Goal: Find specific page/section

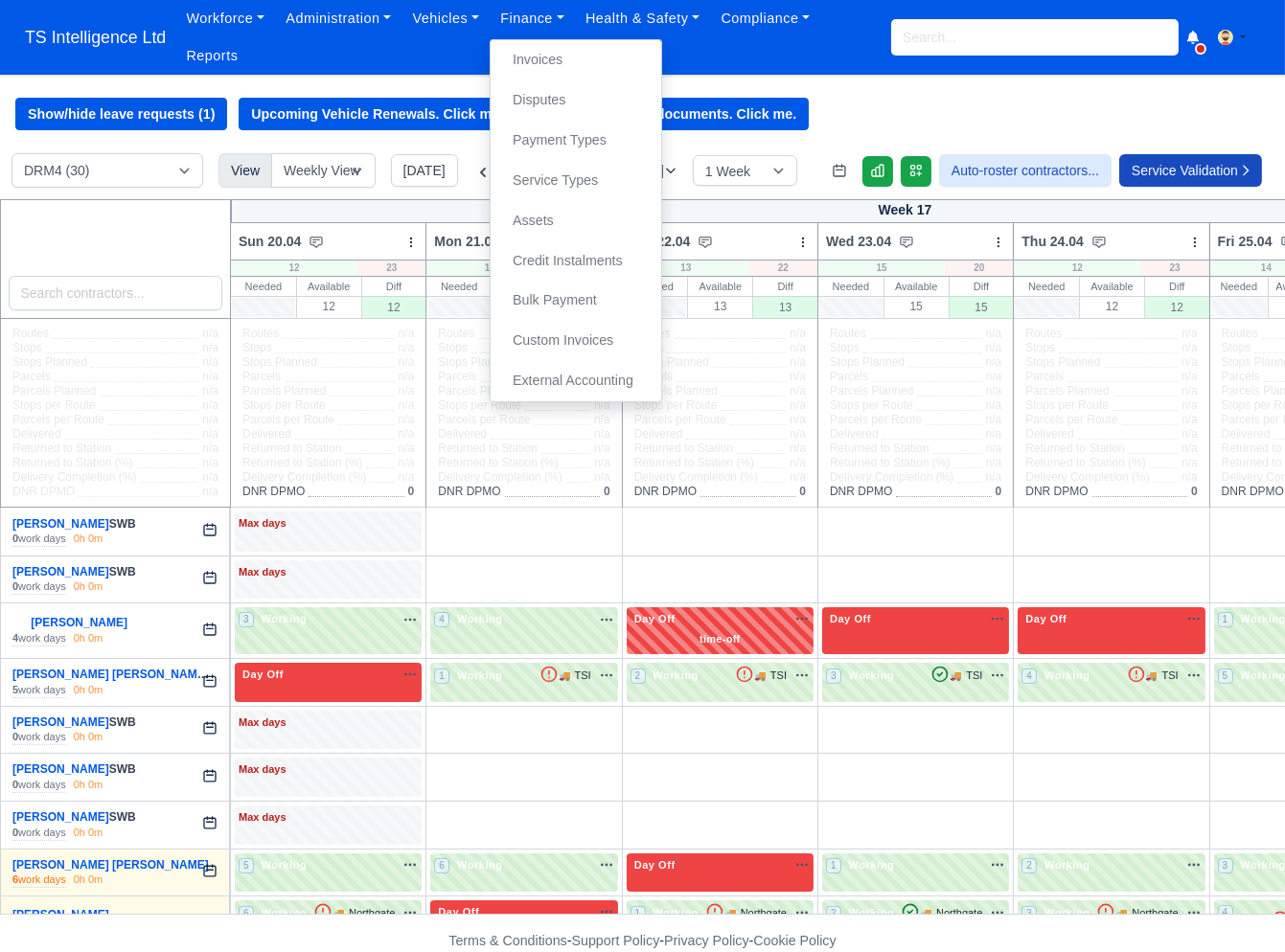
click at [925, 43] on input "search" at bounding box center [1035, 37] width 288 height 36
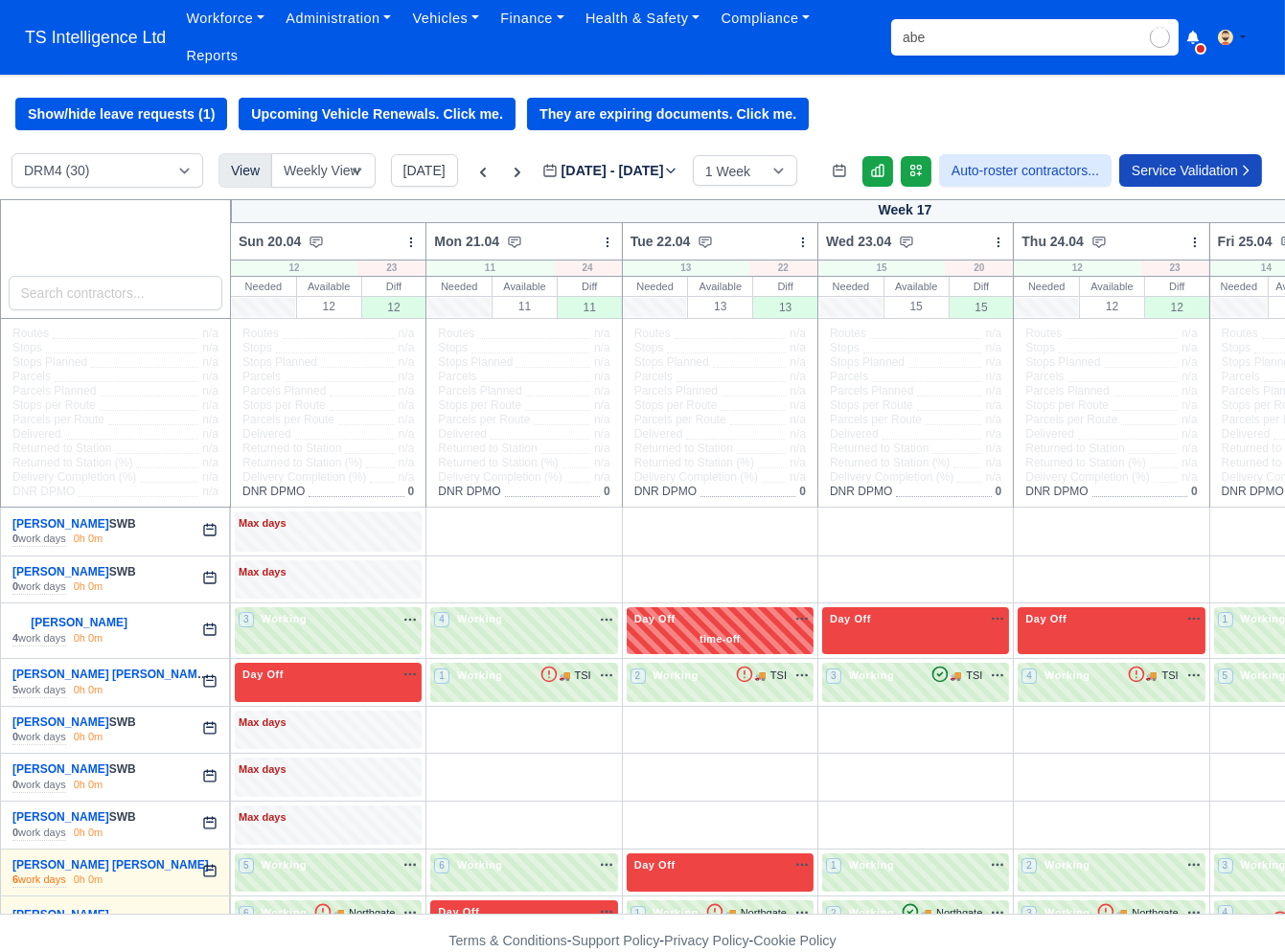
type input "[PERSON_NAME]"
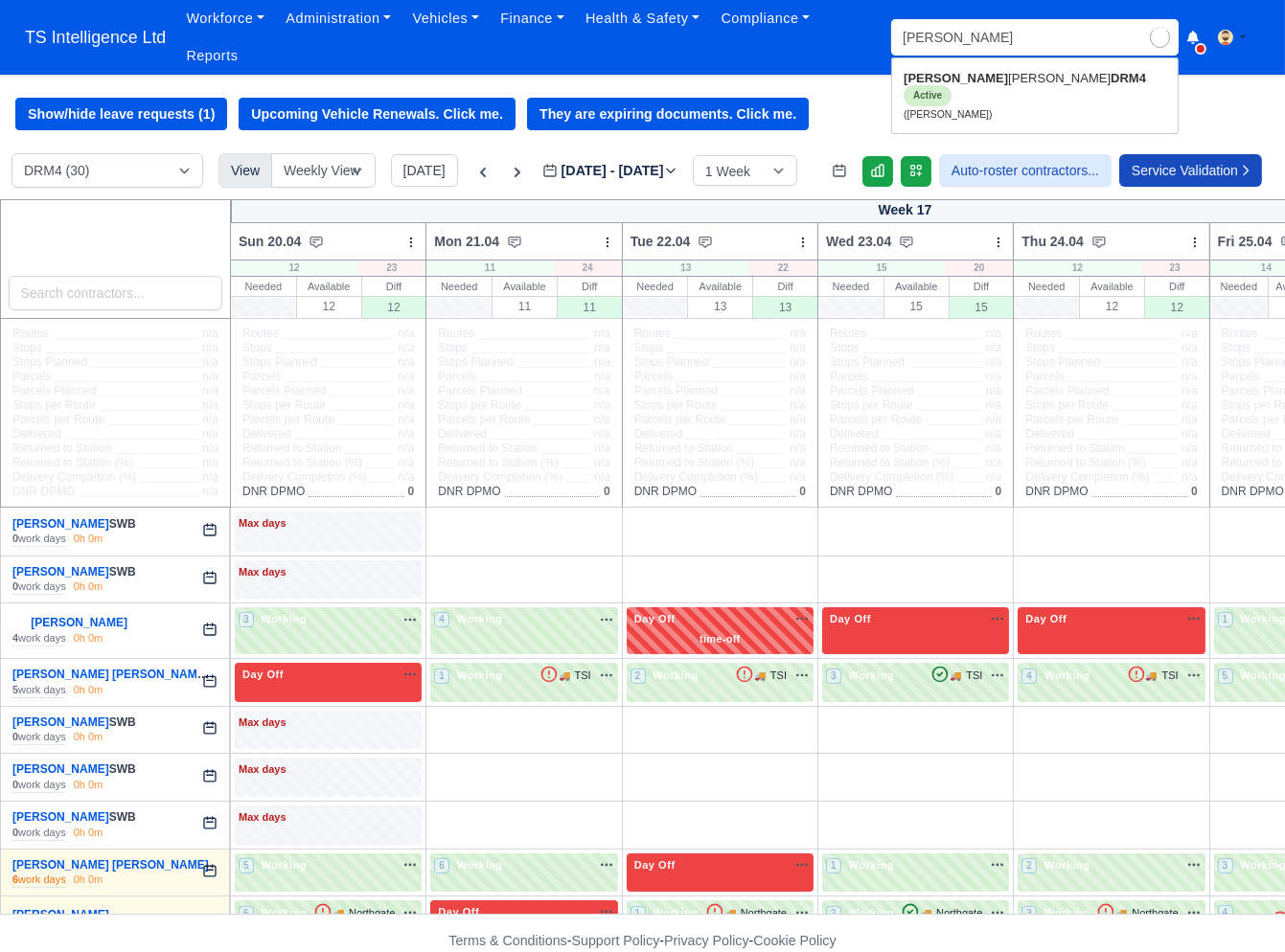
type input "[PERSON_NAME]"
click at [941, 91] on link "[PERSON_NAME] DRM4 Active ([PERSON_NAME])" at bounding box center [1035, 95] width 286 height 65
type input "[PERSON_NAME]"
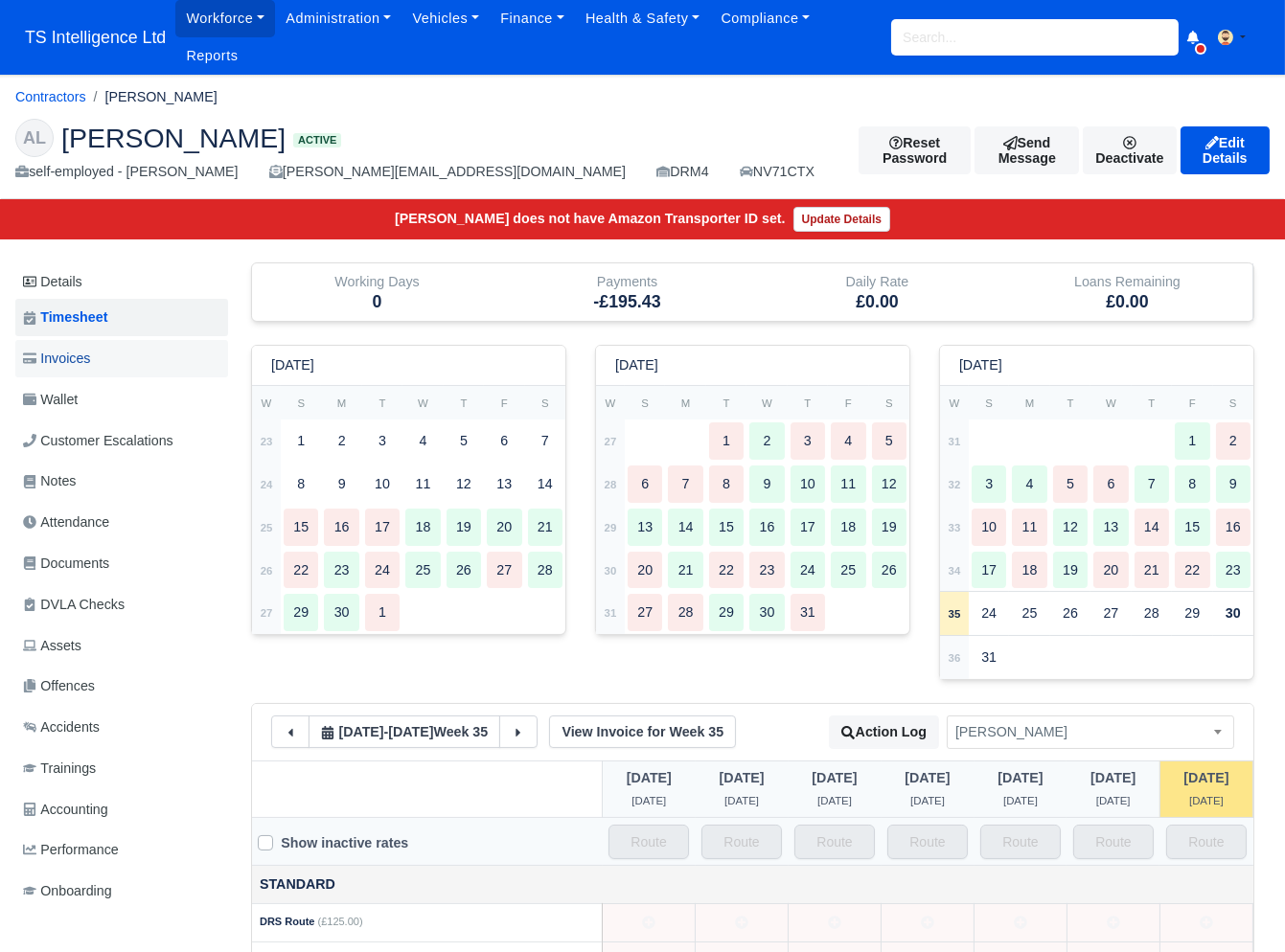
click at [81, 364] on span "Invoices" at bounding box center [56, 359] width 67 height 22
